Goal: Information Seeking & Learning: Learn about a topic

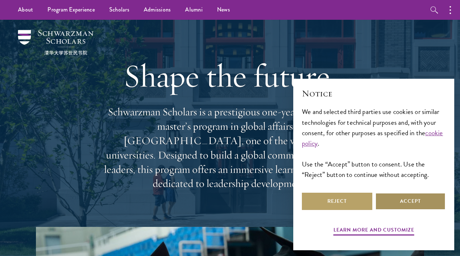
click at [404, 204] on button "Accept" at bounding box center [411, 201] width 71 height 17
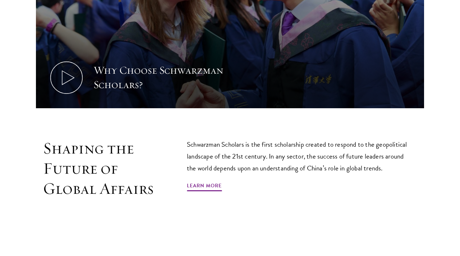
scroll to position [347, 0]
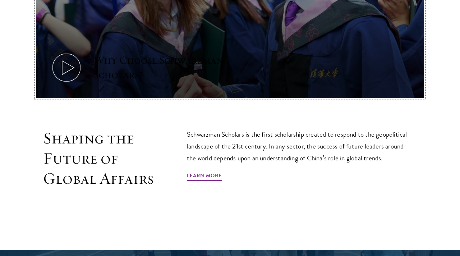
click at [68, 51] on icon at bounding box center [66, 67] width 32 height 32
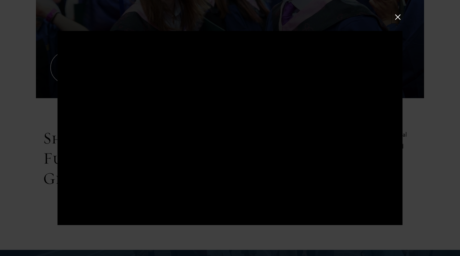
click at [398, 18] on button at bounding box center [398, 17] width 9 height 9
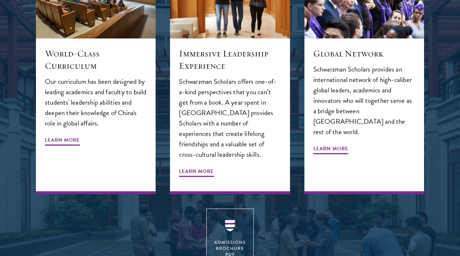
scroll to position [809, 0]
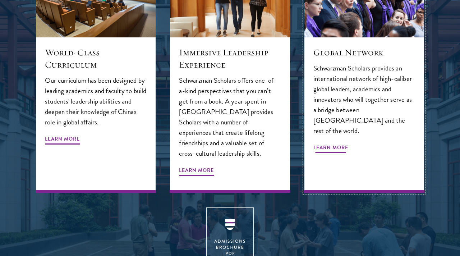
click at [334, 143] on span "Learn More" at bounding box center [331, 148] width 35 height 11
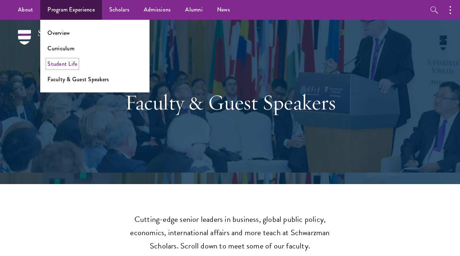
click at [68, 60] on link "Student Life" at bounding box center [62, 64] width 30 height 8
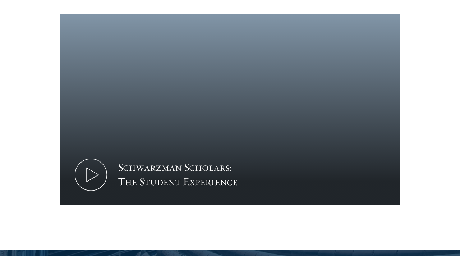
scroll to position [431, 0]
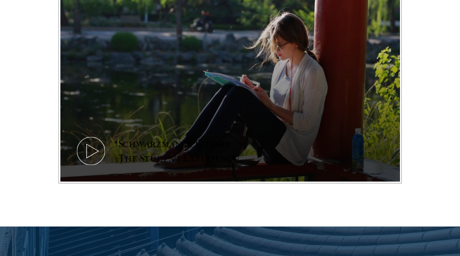
click at [95, 141] on icon at bounding box center [91, 151] width 32 height 32
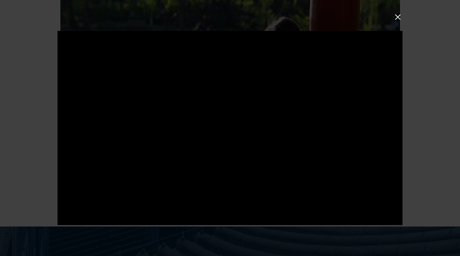
click at [399, 15] on button at bounding box center [398, 17] width 9 height 9
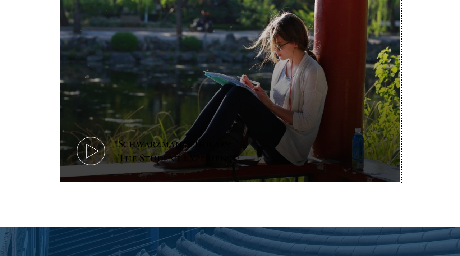
click at [82, 139] on icon at bounding box center [91, 151] width 32 height 32
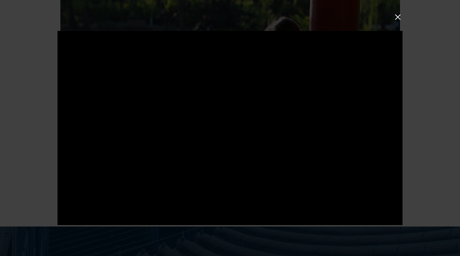
click at [401, 20] on button at bounding box center [398, 17] width 9 height 9
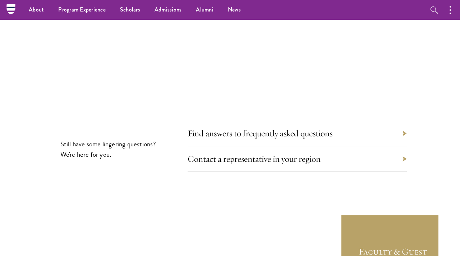
scroll to position [2016, 0]
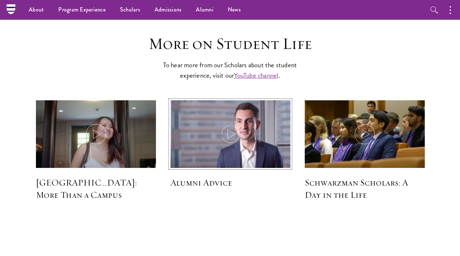
click at [238, 124] on icon at bounding box center [231, 134] width 20 height 20
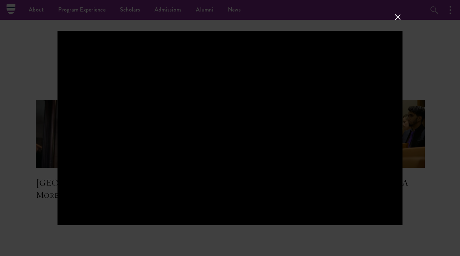
click at [400, 15] on button at bounding box center [398, 17] width 9 height 9
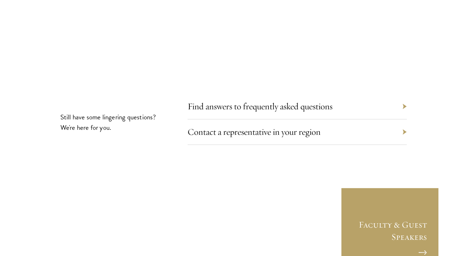
scroll to position [2271, 0]
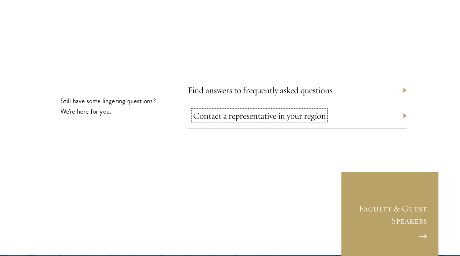
click at [315, 110] on link "Contact a representative in your region" at bounding box center [259, 115] width 133 height 11
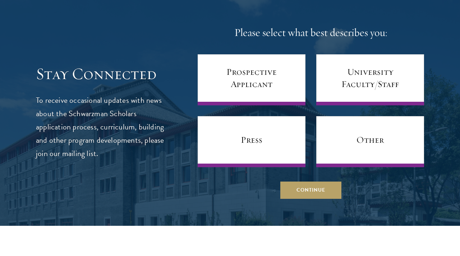
scroll to position [415, 0]
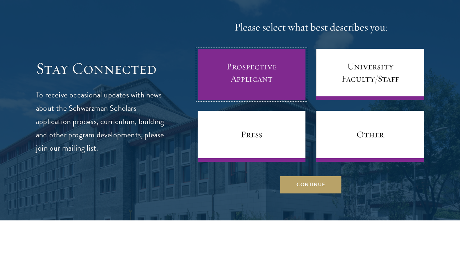
click at [258, 81] on link "Prospective Applicant" at bounding box center [252, 74] width 108 height 51
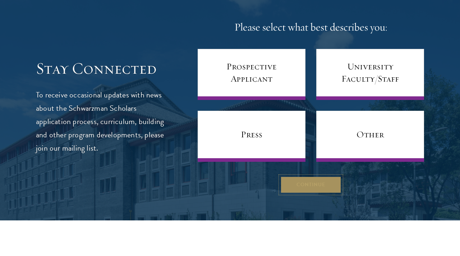
click at [309, 183] on button "Continue" at bounding box center [311, 184] width 61 height 17
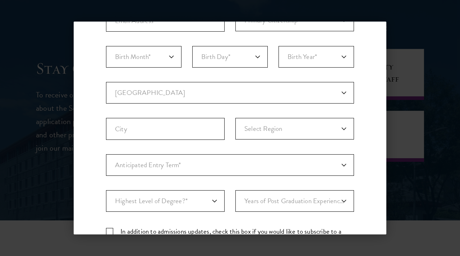
scroll to position [142, 0]
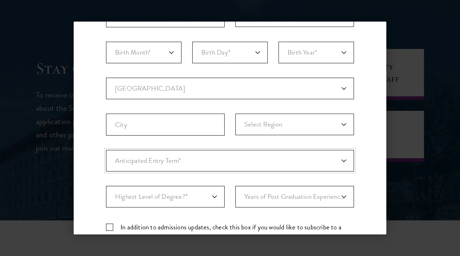
click at [206, 160] on select "Anticipated Entry Term* Just Exploring" at bounding box center [230, 161] width 248 height 22
select select "a6790467-ebe7-4045-a56a-66c1cae98076"
click at [106, 150] on select "Anticipated Entry Term* Just Exploring" at bounding box center [230, 161] width 248 height 22
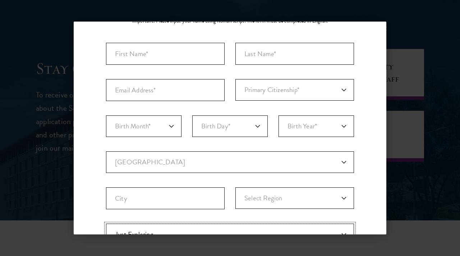
scroll to position [22, 0]
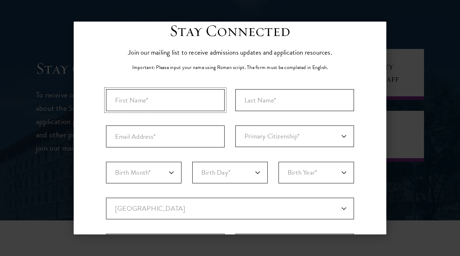
click at [182, 105] on input "First Name*" at bounding box center [165, 100] width 119 height 22
type input "Olivia"
type input "Wang"
type input "oliviawang213@gmail.com"
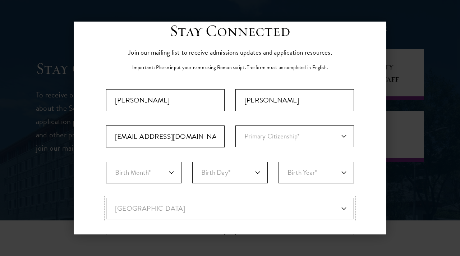
select select "US"
type input "new york"
select select "NY"
click at [251, 141] on select "Primary Citizenship* Afghanistan Aland Islands Albania Algeria Andorra Angola A…" at bounding box center [295, 137] width 119 height 22
select select "US"
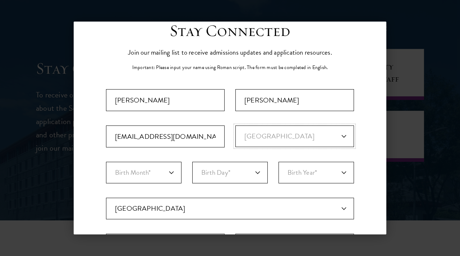
click at [236, 126] on select "Primary Citizenship* Afghanistan Aland Islands Albania Algeria Andorra Angola A…" at bounding box center [295, 137] width 119 height 22
click at [172, 168] on select "Birth Month* January February March April May June July August September Octobe…" at bounding box center [144, 173] width 76 height 22
select select "01"
click at [106, 162] on select "Birth Month* January February March April May June July August September Octobe…" at bounding box center [144, 173] width 76 height 22
click at [207, 177] on select "Birth Day* 1 2 3 4 5 6 7 8 9 10 11 12 13 14 15 16 17 18 19 20 21 22 23 24 25 26…" at bounding box center [230, 173] width 76 height 22
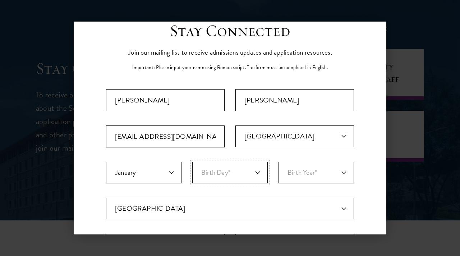
select select "21"
click at [192, 162] on select "Birth Day* 1 2 3 4 5 6 7 8 9 10 11 12 13 14 15 16 17 18 19 20 21 22 23 24 25 26…" at bounding box center [230, 173] width 76 height 22
click at [288, 174] on select "Birth Year* 2025 2024 2023 2022 2021 2020 2019 2018 2017 2016 2015 2014 2013 20…" at bounding box center [317, 173] width 76 height 22
select select "2002"
click at [279, 162] on select "Birth Year* 2025 2024 2023 2022 2021 2020 2019 2018 2017 2016 2015 2014 2013 20…" at bounding box center [317, 173] width 76 height 22
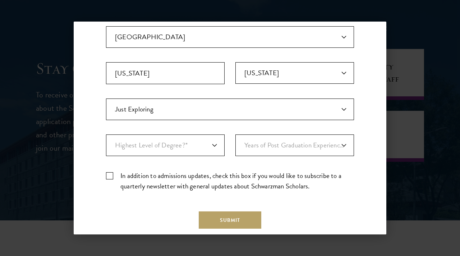
scroll to position [204, 0]
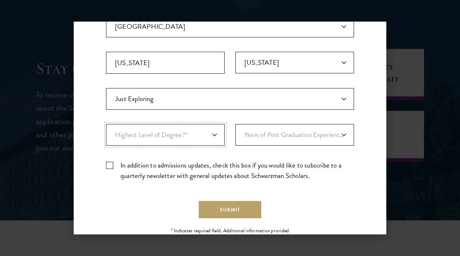
click at [181, 138] on select "Highest Level of Degree?* PHD Bachelor's Master's Current Undergraduate Student" at bounding box center [165, 135] width 119 height 22
select select "baef124f-e103-44b1-8ca6-5d0669438e44"
click at [106, 124] on select "Highest Level of Degree?* PHD Bachelor's Master's Current Undergraduate Student" at bounding box center [165, 135] width 119 height 22
click at [249, 139] on select "Years of Post Graduation Experience?* 1 2 3 4 5 6 7 8 9 10" at bounding box center [295, 135] width 119 height 22
select select "1"
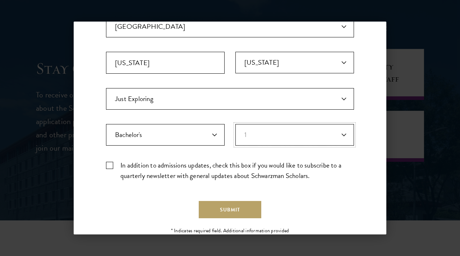
click at [236, 124] on select "Years of Post Graduation Experience?* 1 2 3 4 5 6 7 8 9 10" at bounding box center [295, 135] width 119 height 22
click at [185, 164] on label "In addition to admissions updates, check this box if you would like to subscrib…" at bounding box center [230, 170] width 248 height 21
click at [185, 164] on input "In addition to admissions updates, check this box if you would like to subscrib…" at bounding box center [230, 162] width 248 height 5
checkbox input "true"
click at [225, 201] on button "Submit" at bounding box center [230, 209] width 63 height 17
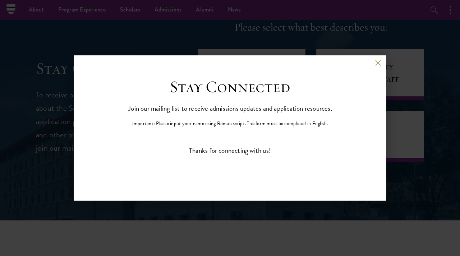
scroll to position [0, 0]
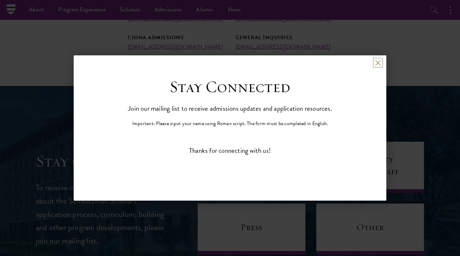
click at [376, 62] on button at bounding box center [378, 63] width 6 height 6
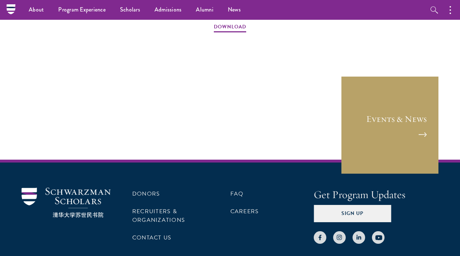
scroll to position [1106, 0]
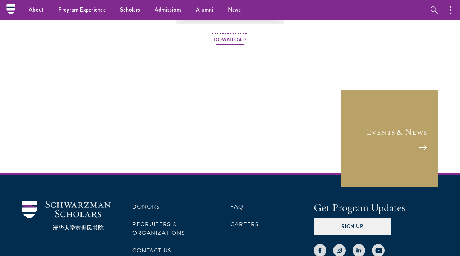
click at [226, 43] on link "Download" at bounding box center [230, 40] width 32 height 11
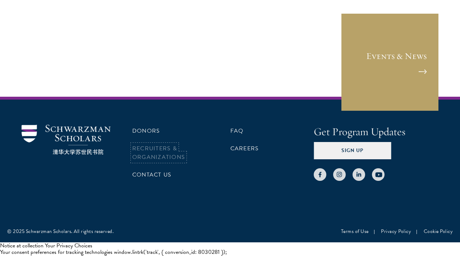
click at [154, 157] on link "Recruiters & Organizations" at bounding box center [158, 152] width 53 height 17
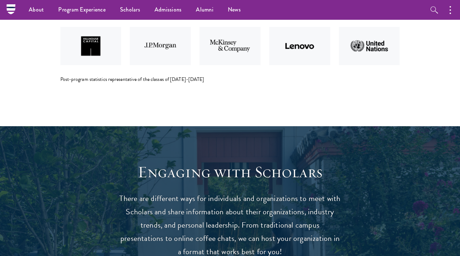
scroll to position [1606, 0]
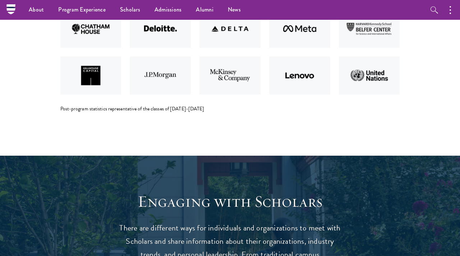
click at [169, 106] on div "Post-program statistics representative of the classes of 2017-2018" at bounding box center [230, 108] width 340 height 7
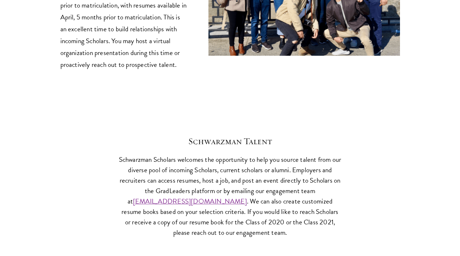
scroll to position [2750, 0]
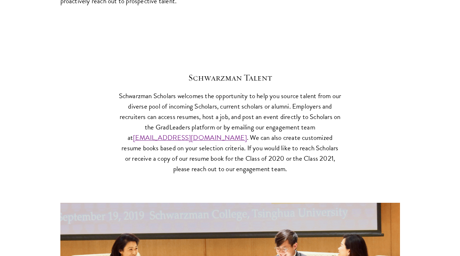
click at [169, 106] on p "Schwarzman Scholars welcomes the opportunity to help you source talent from our…" at bounding box center [230, 133] width 223 height 84
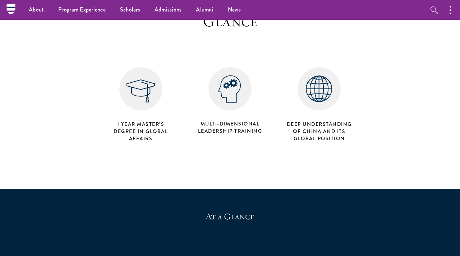
scroll to position [0, 0]
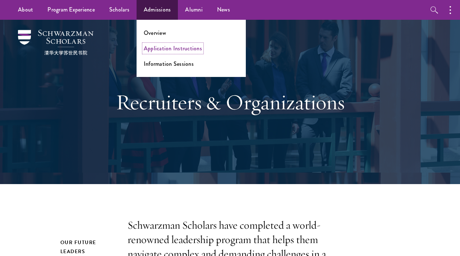
click at [163, 46] on link "Application Instructions" at bounding box center [173, 48] width 58 height 8
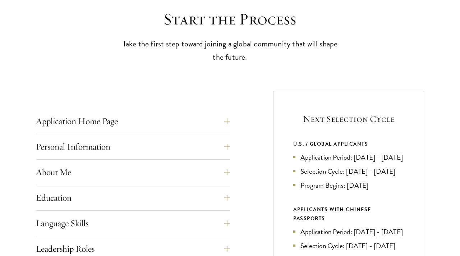
scroll to position [242, 0]
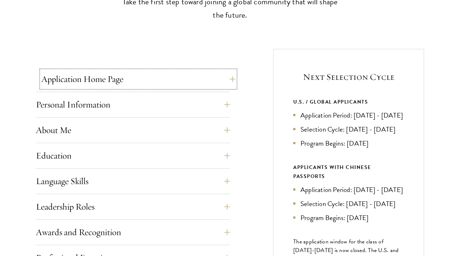
click at [156, 75] on button "Application Home Page" at bounding box center [138, 79] width 194 height 17
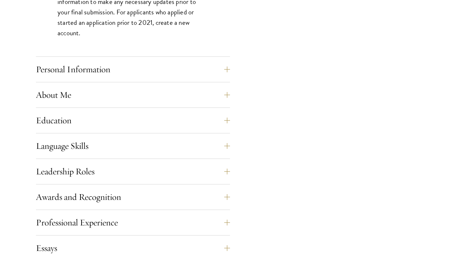
scroll to position [660, 0]
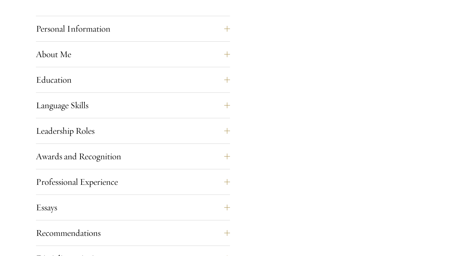
click at [138, 38] on div "Personal Information This section requests applicant biographical and contact i…" at bounding box center [133, 31] width 194 height 22
click at [106, 31] on button "Personal Information" at bounding box center [138, 28] width 194 height 17
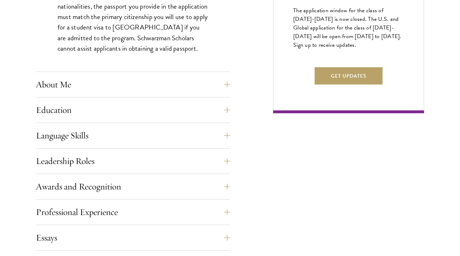
scroll to position [484, 0]
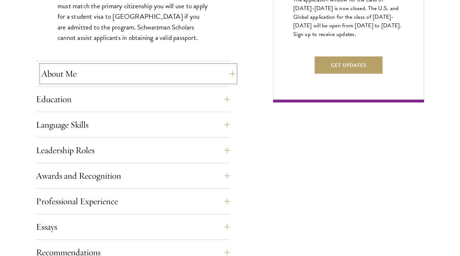
click at [95, 77] on button "About Me" at bounding box center [138, 73] width 194 height 17
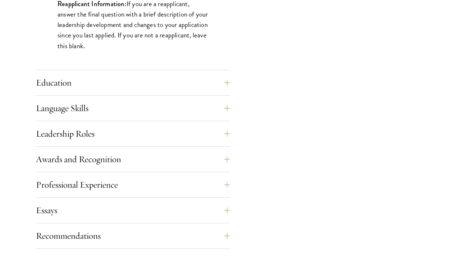
scroll to position [701, 0]
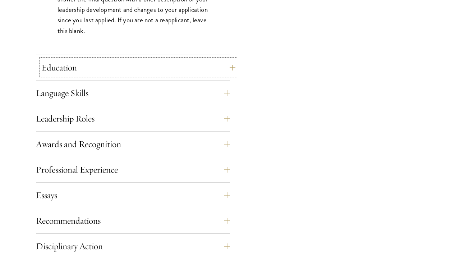
click at [90, 70] on button "Education" at bounding box center [138, 67] width 194 height 17
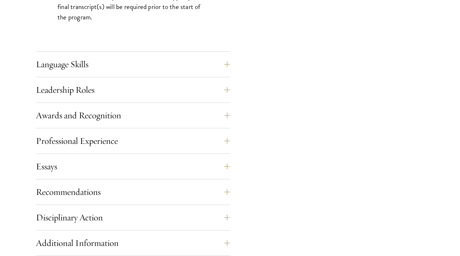
scroll to position [1292, 0]
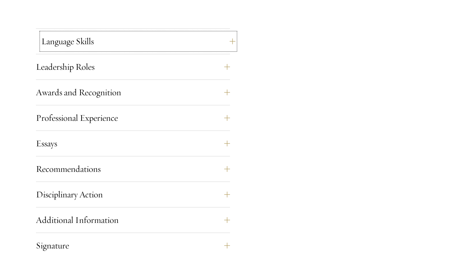
click at [76, 44] on button "Language Skills" at bounding box center [138, 41] width 194 height 17
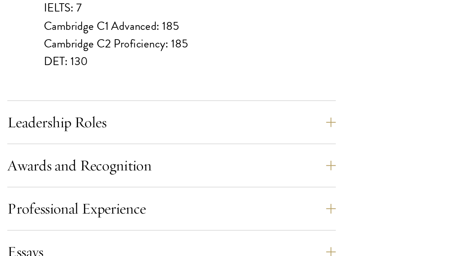
scroll to position [659, 0]
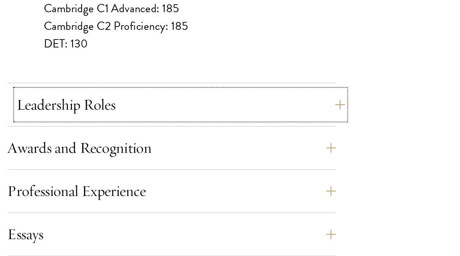
click at [84, 159] on button "Leadership Roles" at bounding box center [138, 166] width 194 height 17
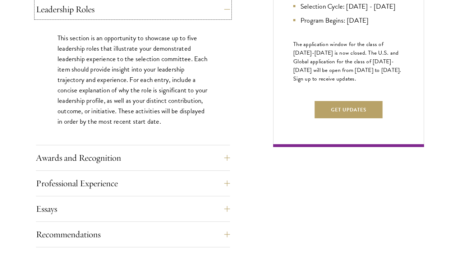
scroll to position [441, 0]
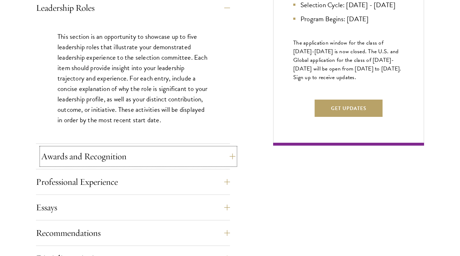
click at [93, 157] on button "Awards and Recognition" at bounding box center [138, 156] width 194 height 17
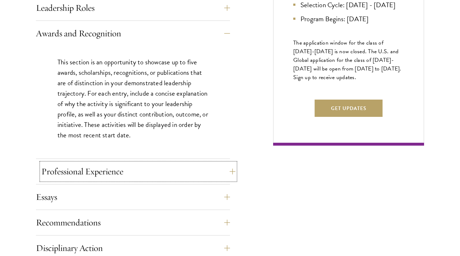
click at [113, 171] on button "Professional Experience" at bounding box center [138, 171] width 194 height 17
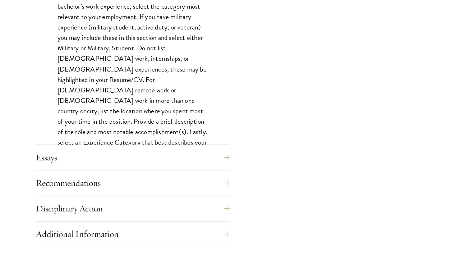
scroll to position [606, 0]
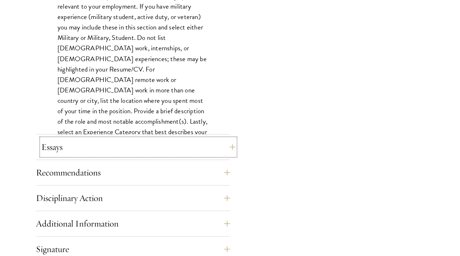
click at [100, 140] on button "Essays" at bounding box center [138, 146] width 194 height 17
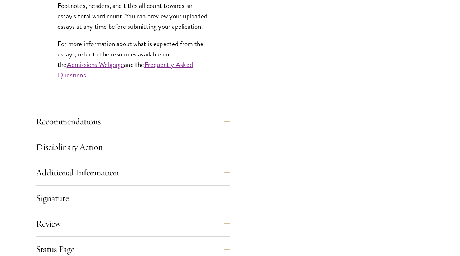
scroll to position [719, 0]
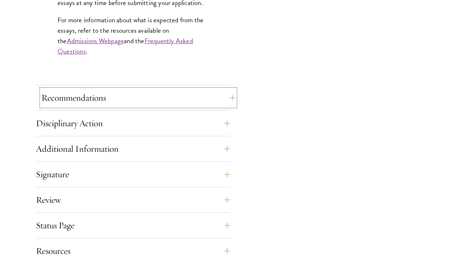
click at [89, 101] on button "Recommendations" at bounding box center [138, 97] width 194 height 17
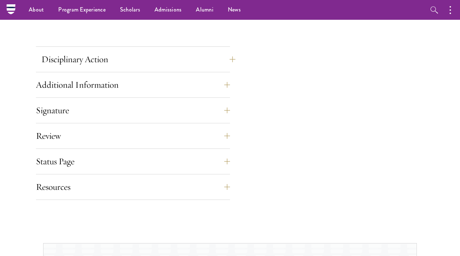
scroll to position [1144, 0]
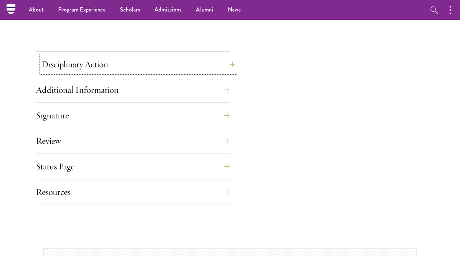
click at [85, 60] on button "Disciplinary Action" at bounding box center [138, 64] width 194 height 17
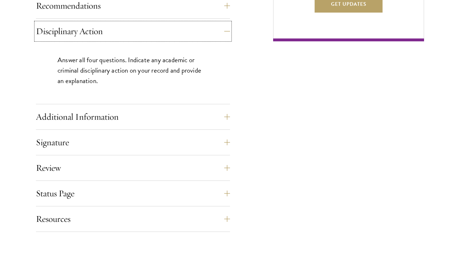
scroll to position [546, 0]
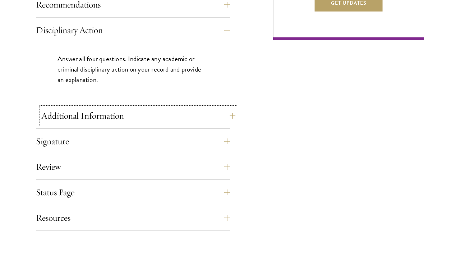
click at [87, 111] on button "Additional Information" at bounding box center [138, 115] width 194 height 17
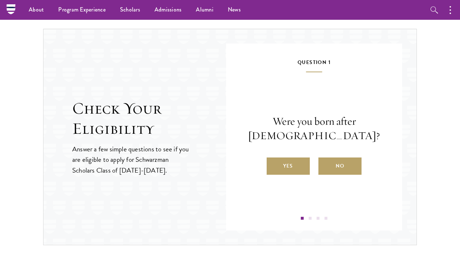
scroll to position [971, 0]
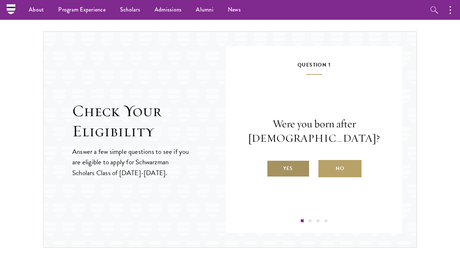
click at [288, 169] on label "Yes" at bounding box center [288, 168] width 43 height 17
click at [273, 167] on input "Yes" at bounding box center [270, 164] width 6 height 6
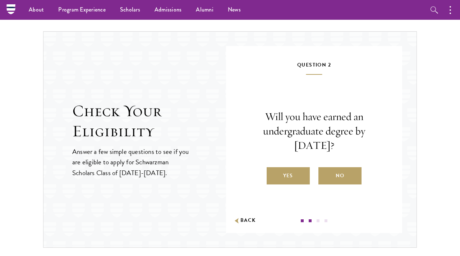
click at [288, 169] on label "Yes" at bounding box center [288, 175] width 43 height 17
click at [273, 169] on input "Yes" at bounding box center [270, 171] width 6 height 6
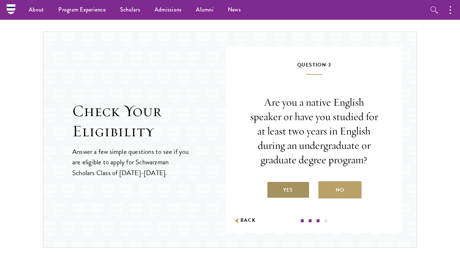
click at [287, 183] on label "Yes" at bounding box center [288, 189] width 43 height 17
click at [273, 183] on input "Yes" at bounding box center [270, 185] width 6 height 6
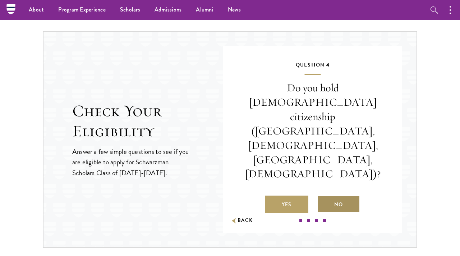
click at [336, 196] on label "No" at bounding box center [338, 204] width 43 height 17
click at [324, 197] on input "No" at bounding box center [320, 200] width 6 height 6
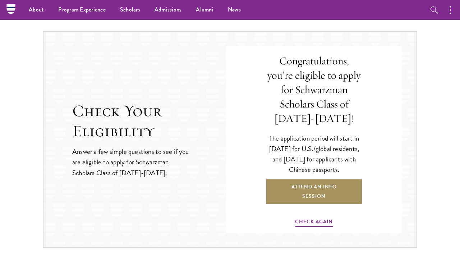
click at [335, 188] on link "Attend an Info Session" at bounding box center [314, 191] width 97 height 26
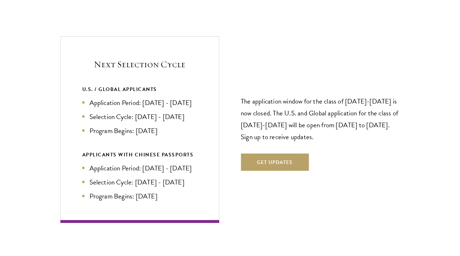
scroll to position [1492, 0]
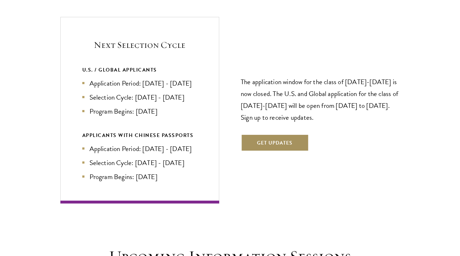
click at [274, 134] on button "Get Updates" at bounding box center [275, 142] width 68 height 17
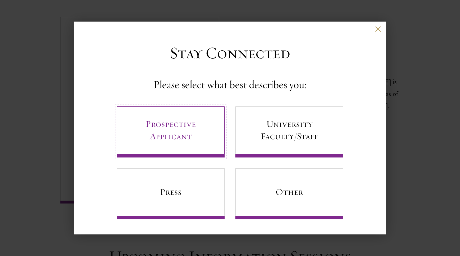
click at [216, 135] on link "Prospective Applicant" at bounding box center [171, 131] width 108 height 51
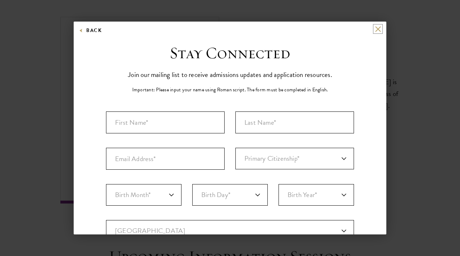
click at [376, 26] on button at bounding box center [378, 29] width 6 height 6
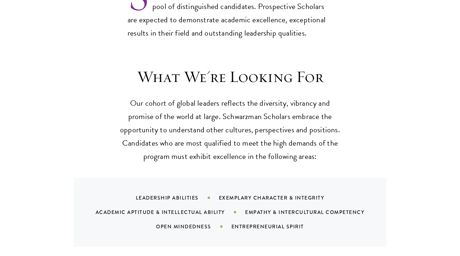
scroll to position [701, 0]
